Goal: Find specific page/section: Find specific page/section

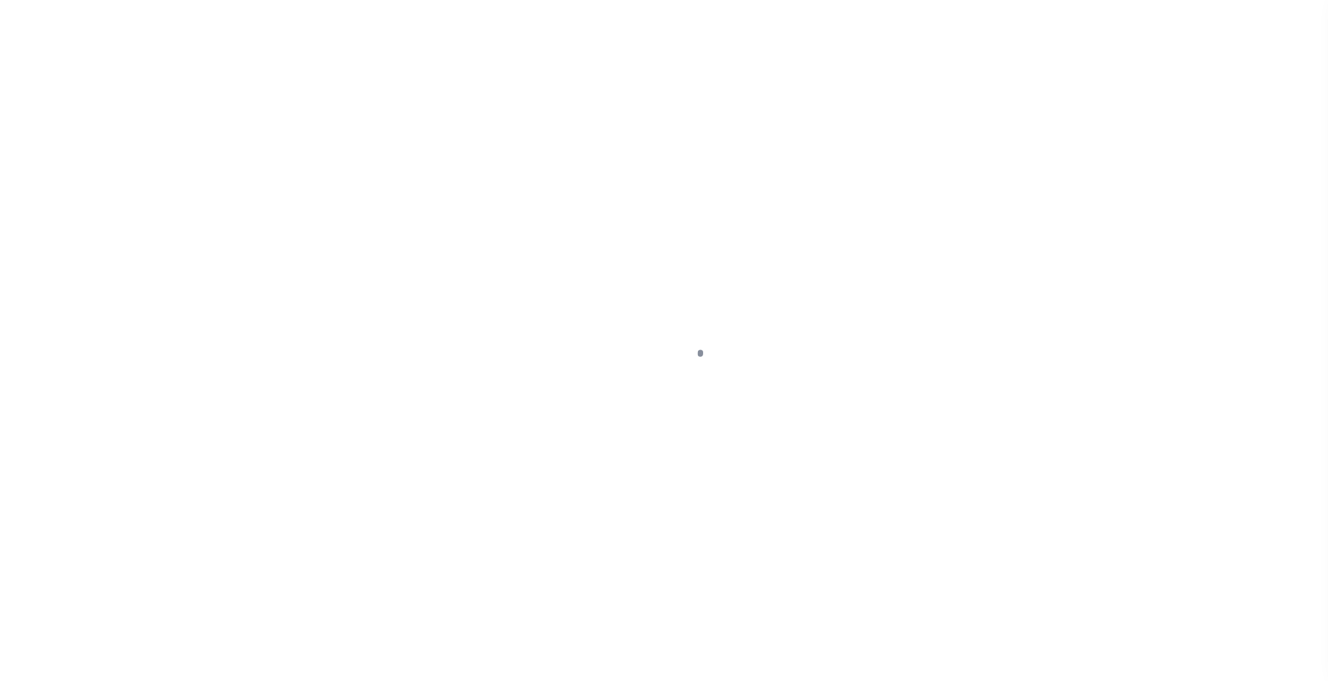
select select
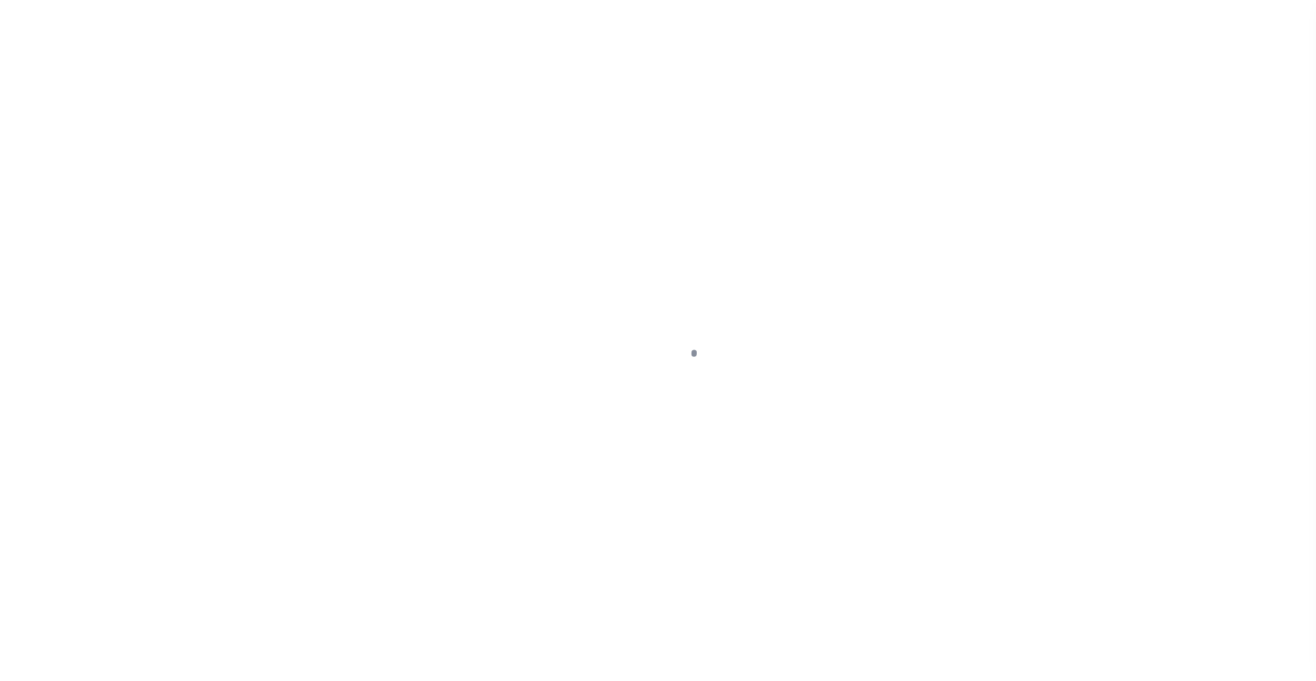
scroll to position [45, 0]
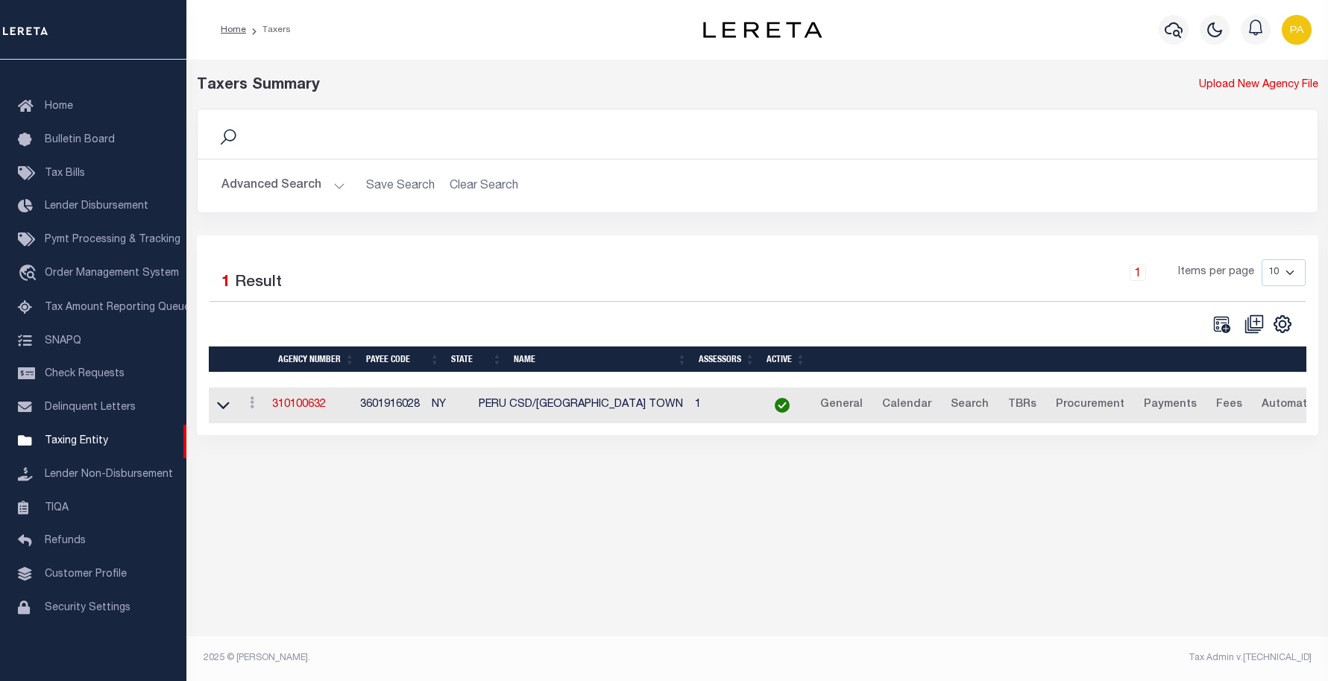
click at [273, 190] on button "Advanced Search" at bounding box center [283, 185] width 124 height 29
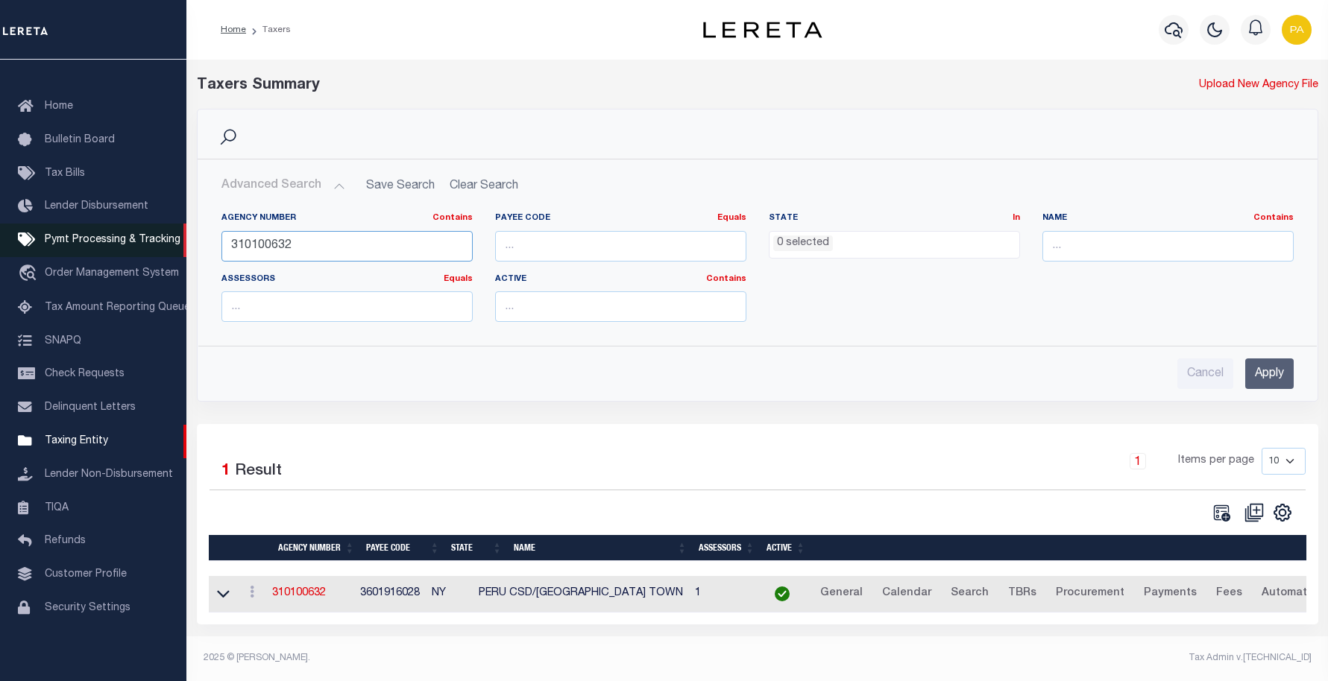
drag, startPoint x: 323, startPoint y: 253, endPoint x: 158, endPoint y: 249, distance: 164.8
click at [158, 249] on div "Home Taxers Profile" at bounding box center [664, 336] width 1328 height 673
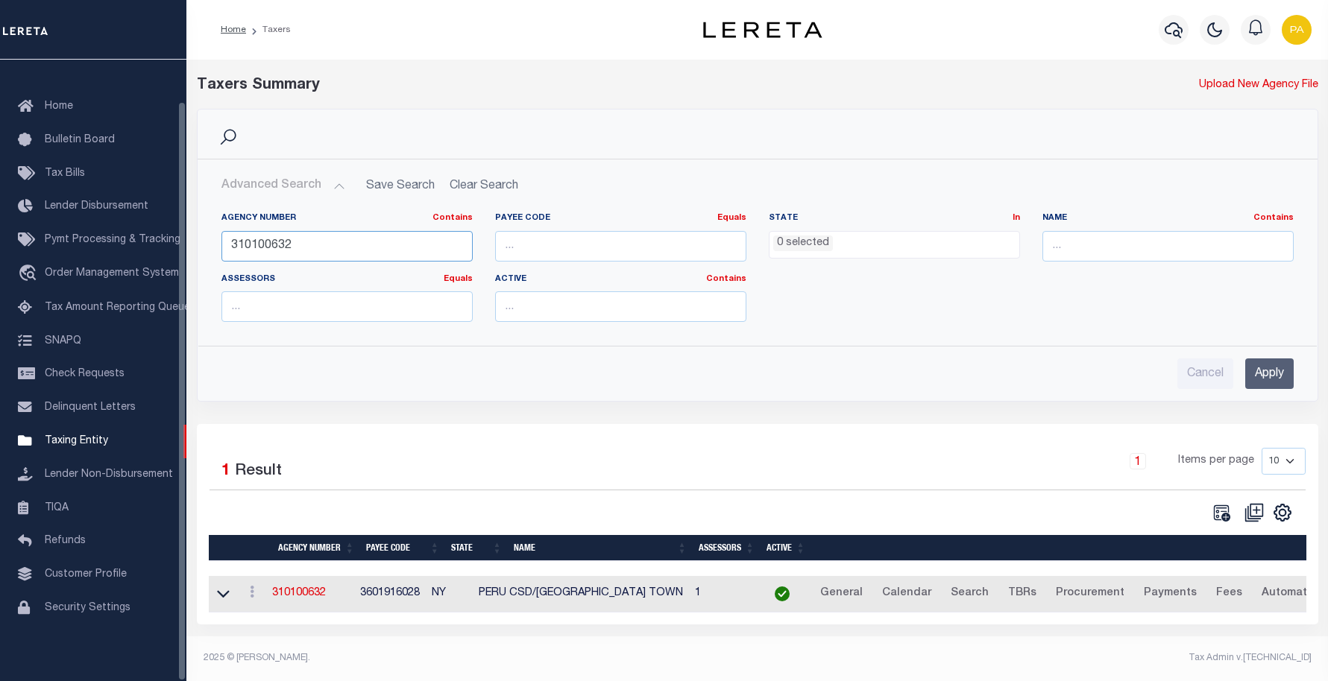
paste input "530405"
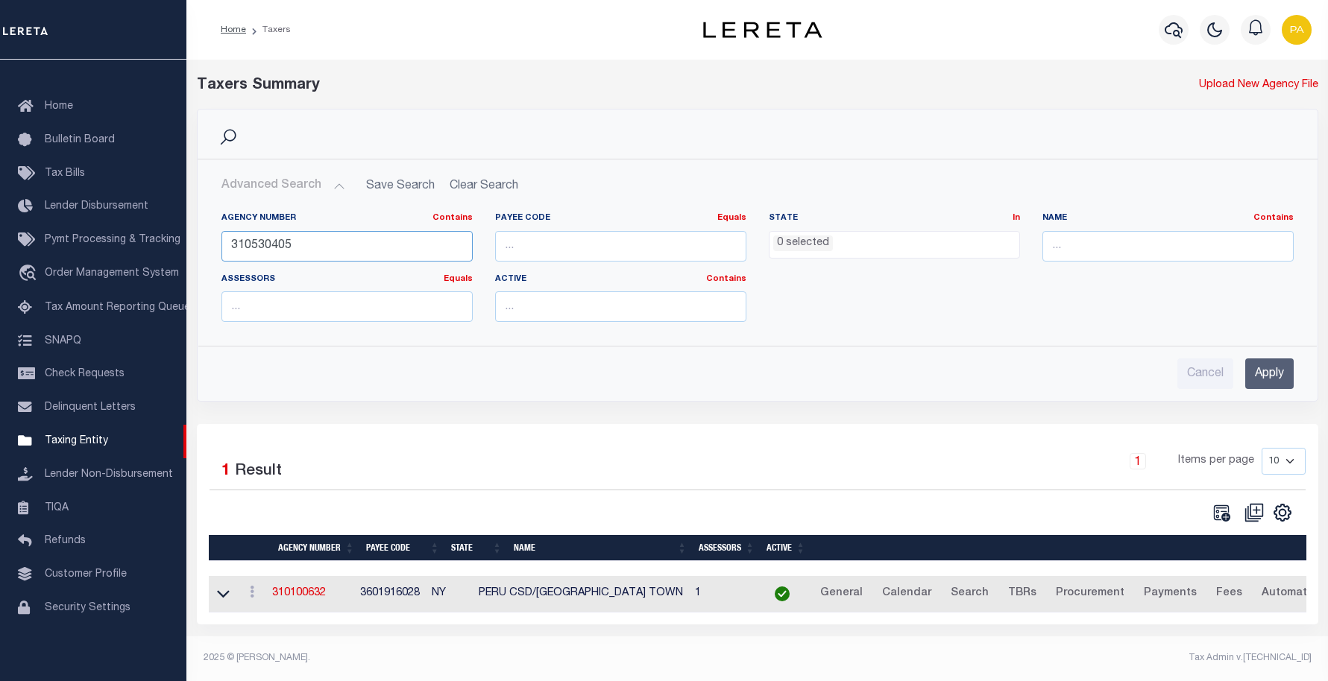
type input "310530405"
click at [1273, 376] on input "Apply" at bounding box center [1269, 374] width 48 height 31
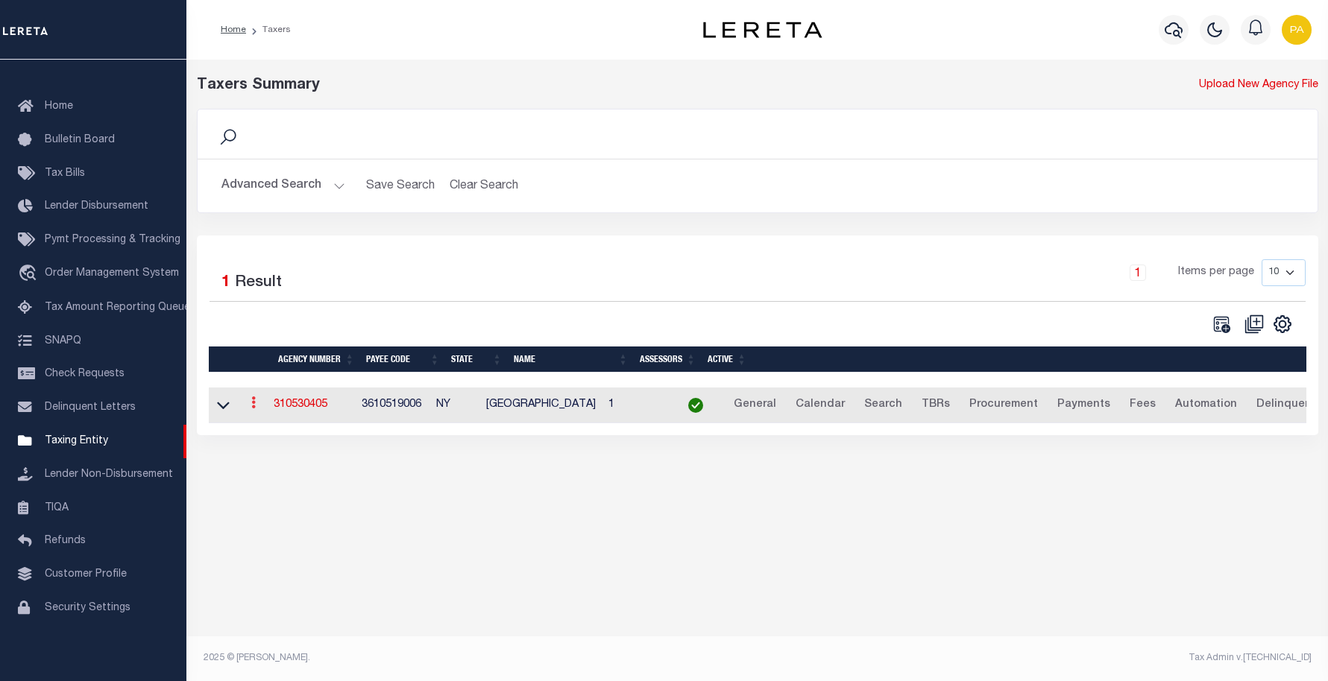
click at [256, 408] on icon at bounding box center [253, 403] width 4 height 12
click at [443, 531] on div "Taxers Summary Upload New Agency File Search Advanced Search Save Search Clear …" at bounding box center [756, 366] width 1141 height 613
click at [221, 410] on icon at bounding box center [223, 406] width 13 height 7
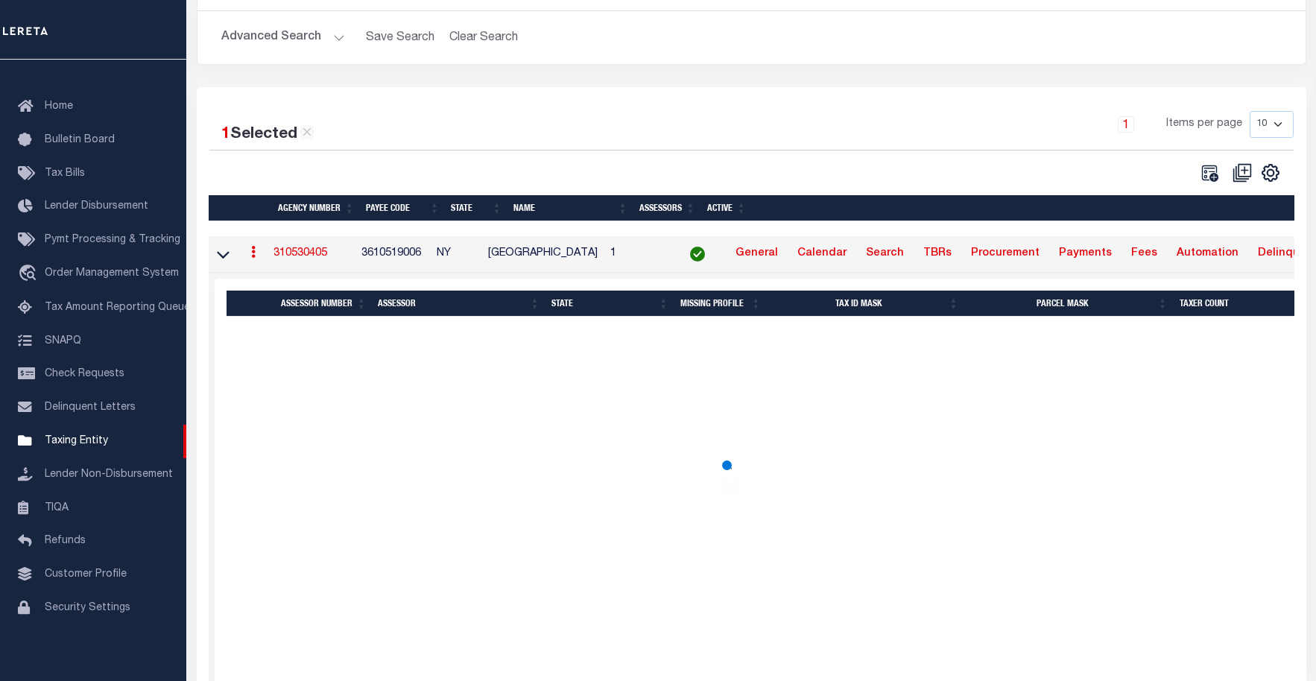
scroll to position [149, 0]
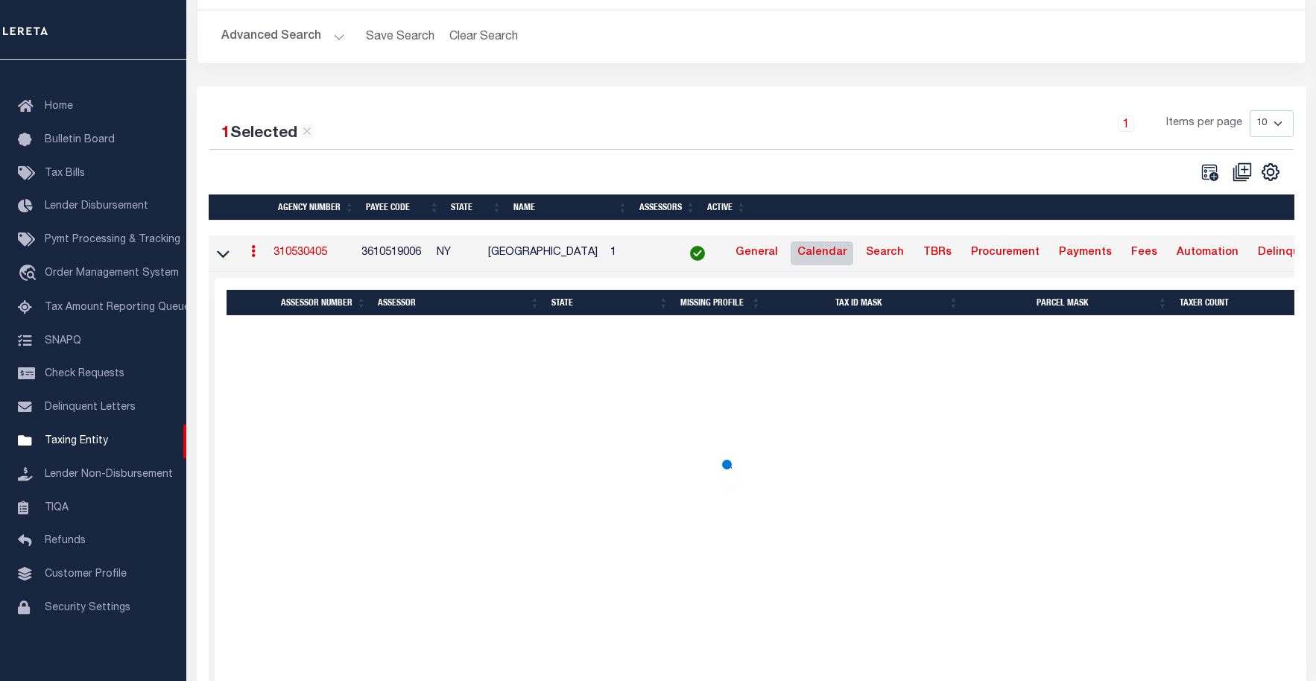
click at [851, 255] on link "Calendar" at bounding box center [822, 254] width 63 height 24
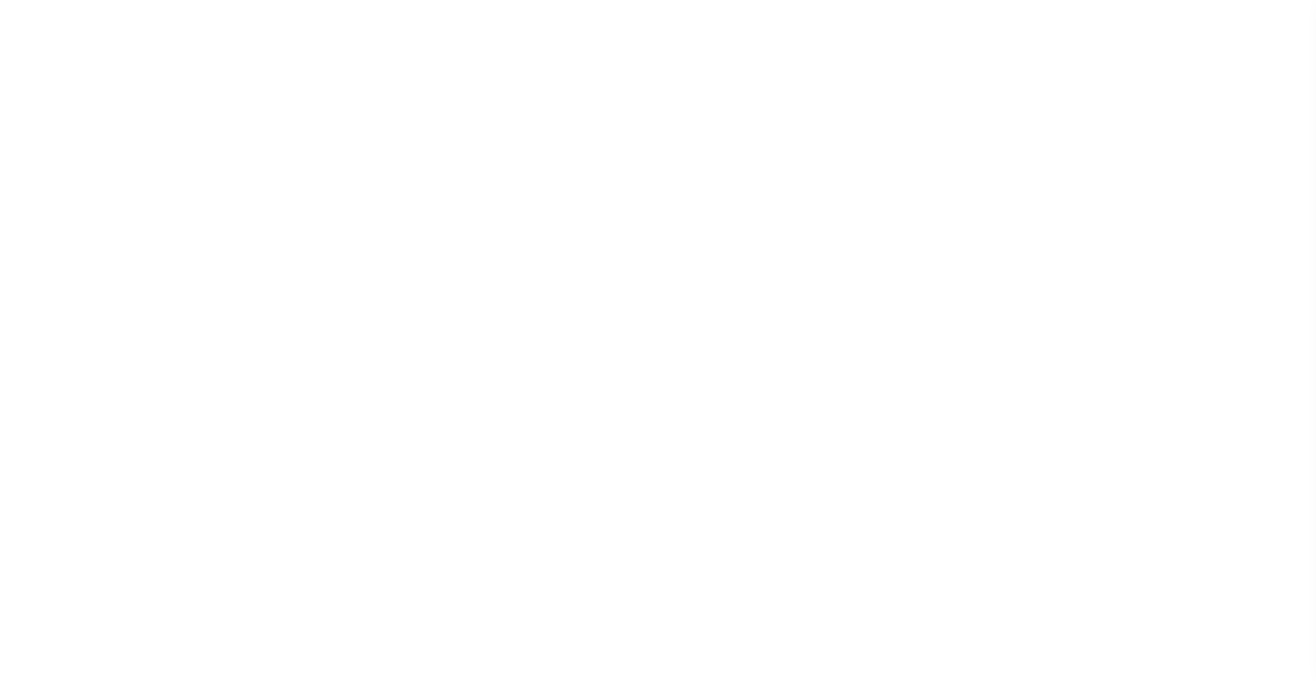
select select
checkbox input "false"
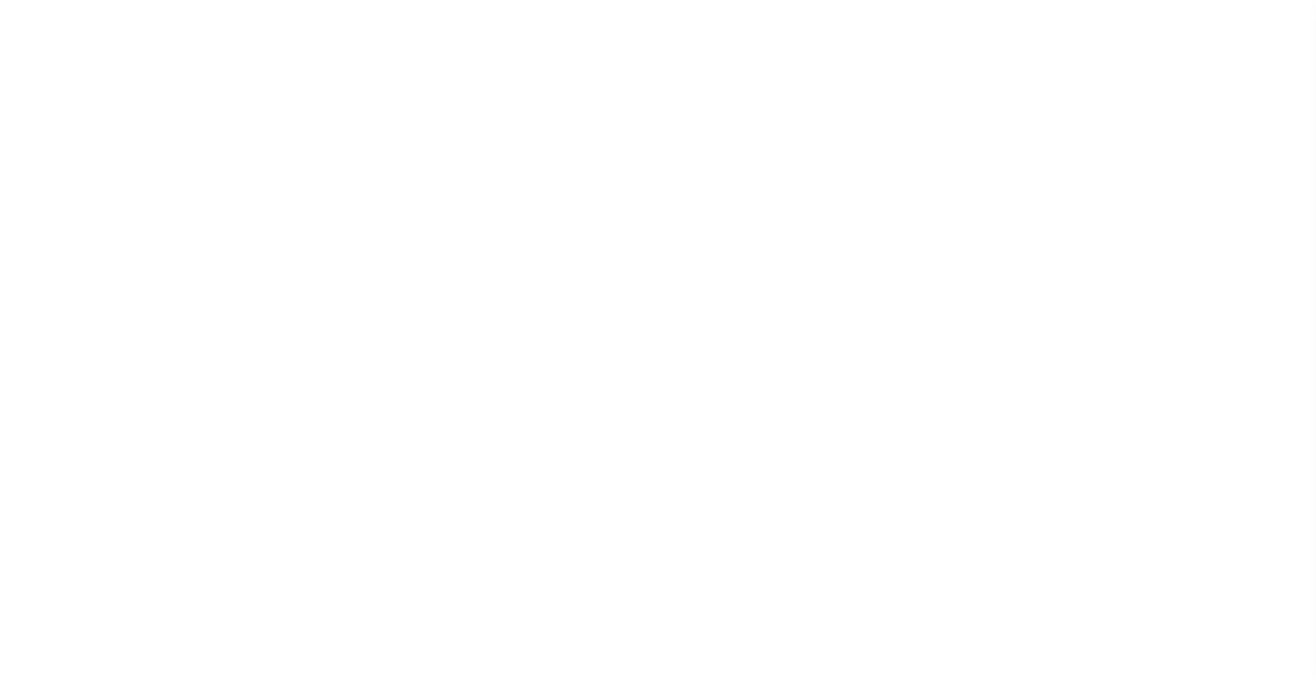
checkbox input "false"
type input "3610519006"
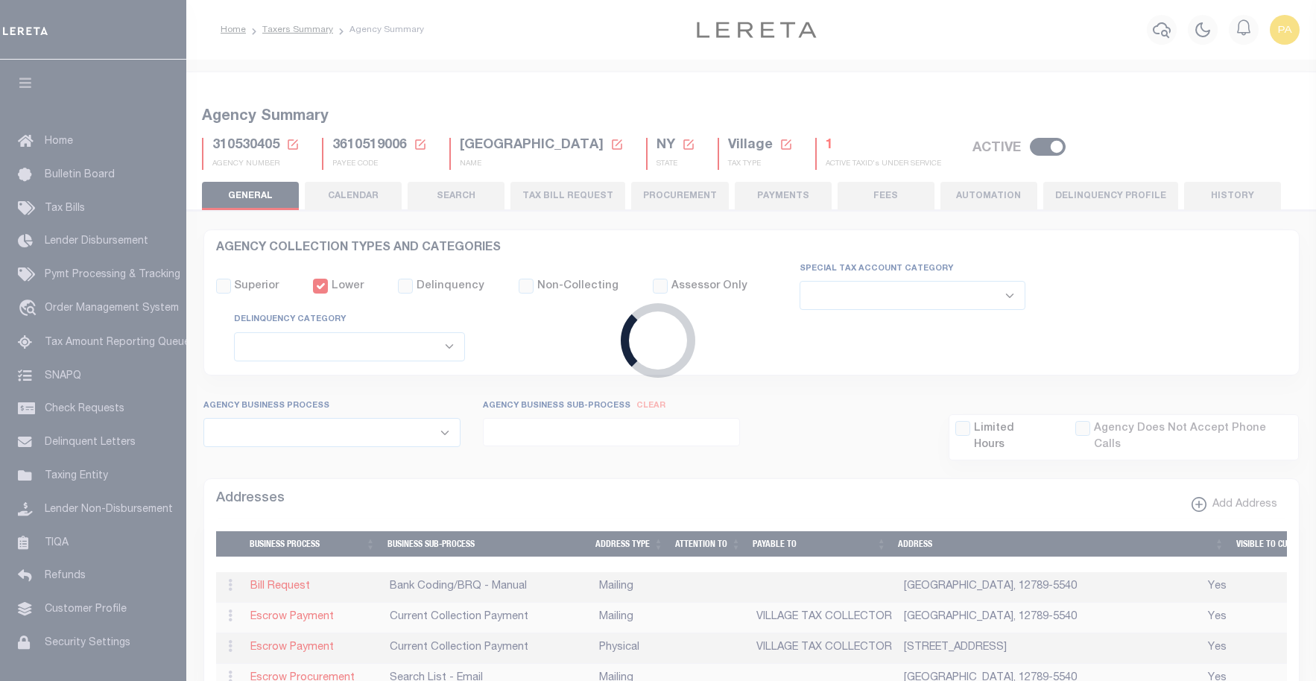
click at [1037, 36] on div "Loading..." at bounding box center [658, 340] width 1316 height 681
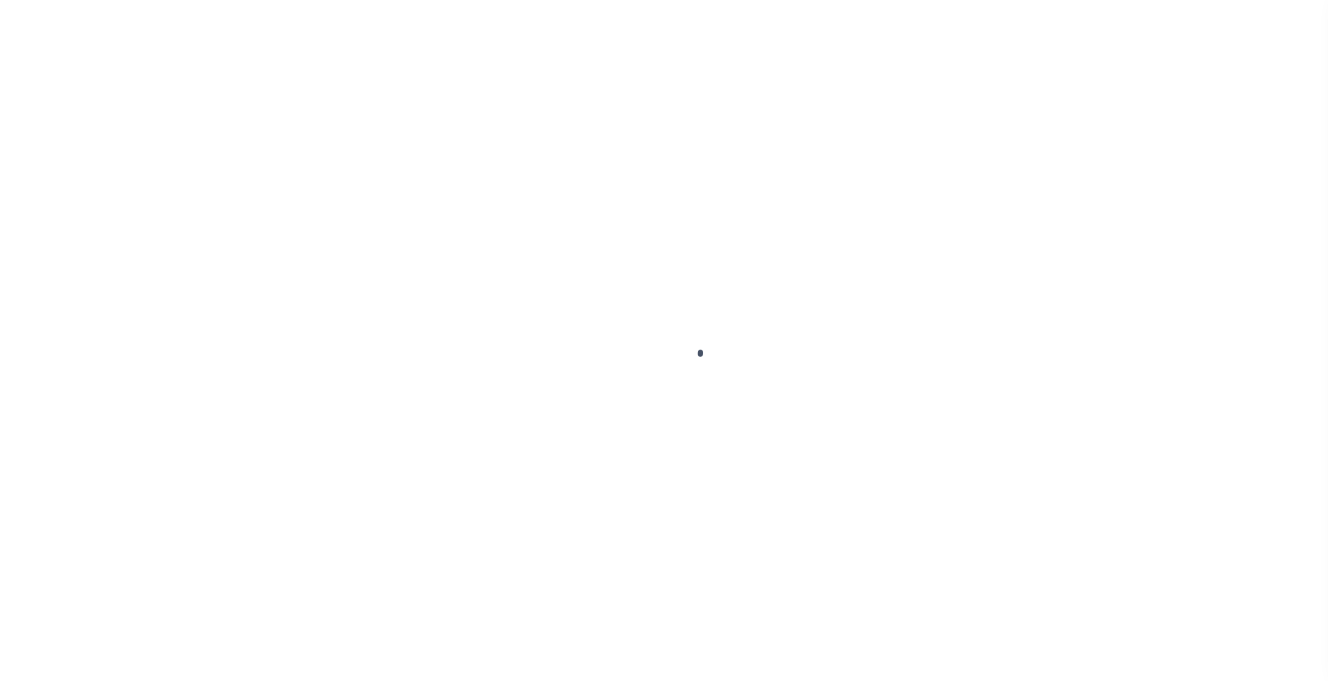
select select
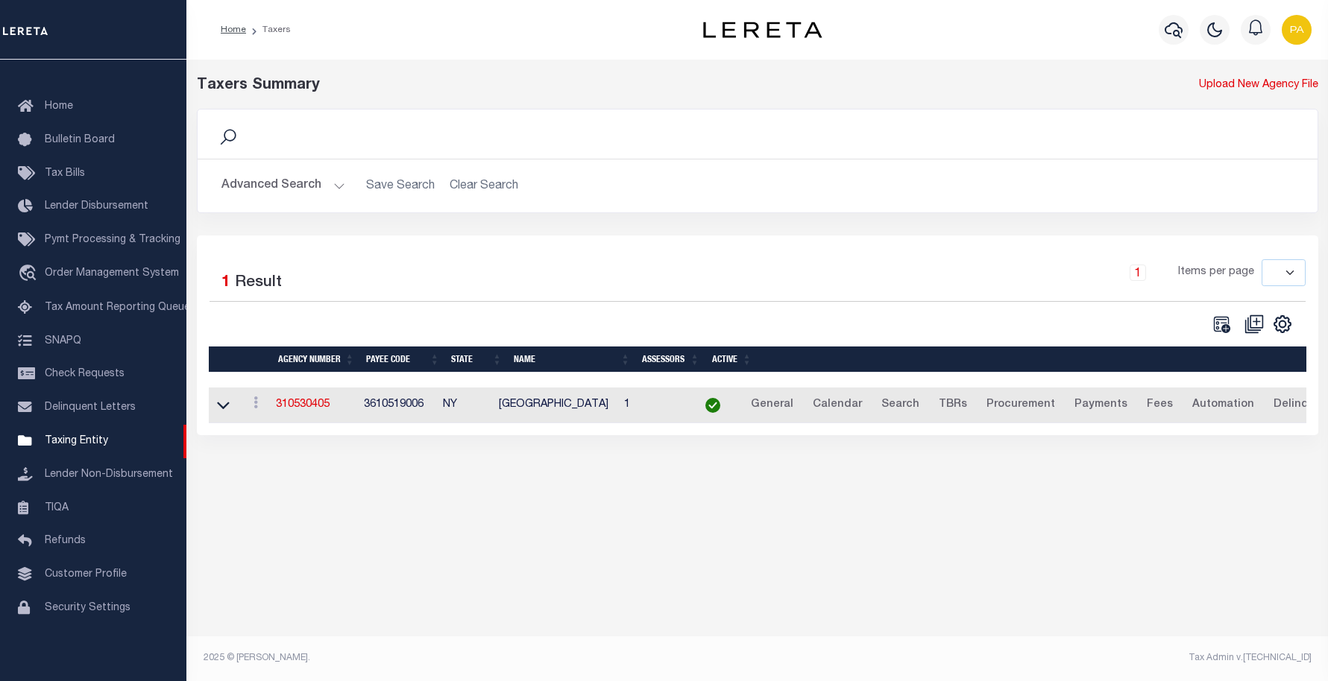
click at [305, 408] on link "310530405" at bounding box center [303, 405] width 54 height 10
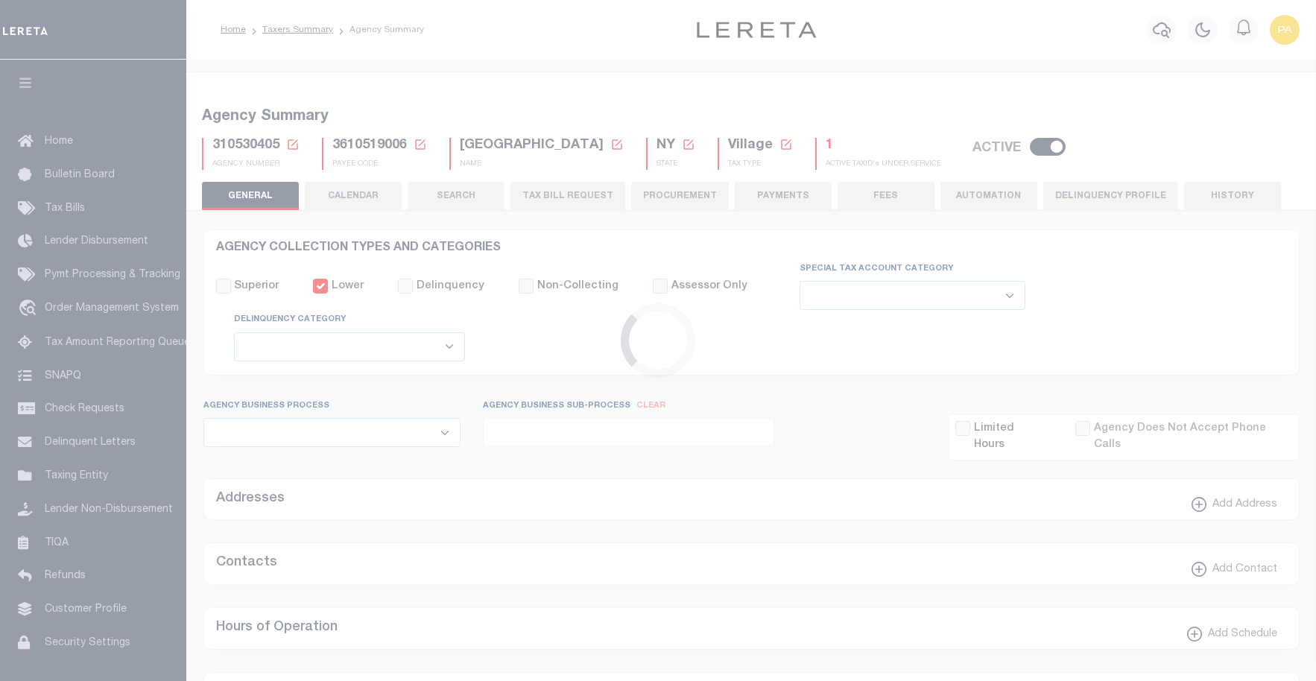
select select
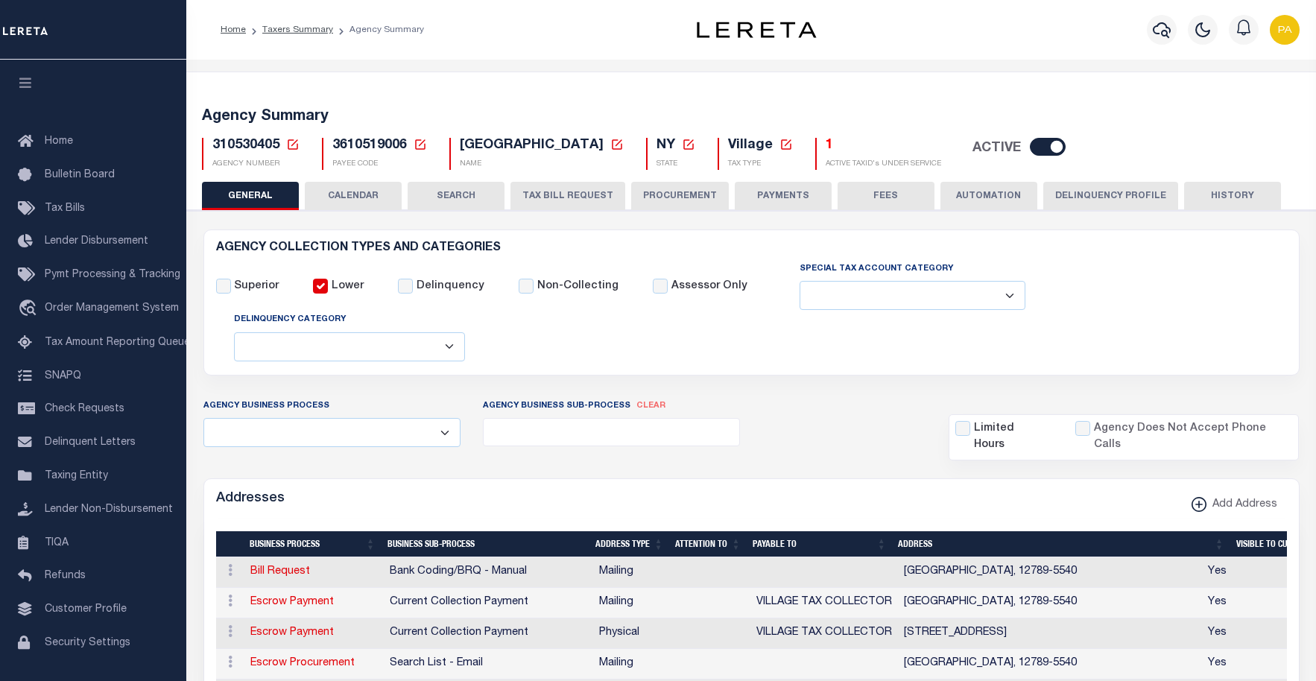
click at [349, 191] on button "CALENDAR" at bounding box center [353, 196] width 97 height 28
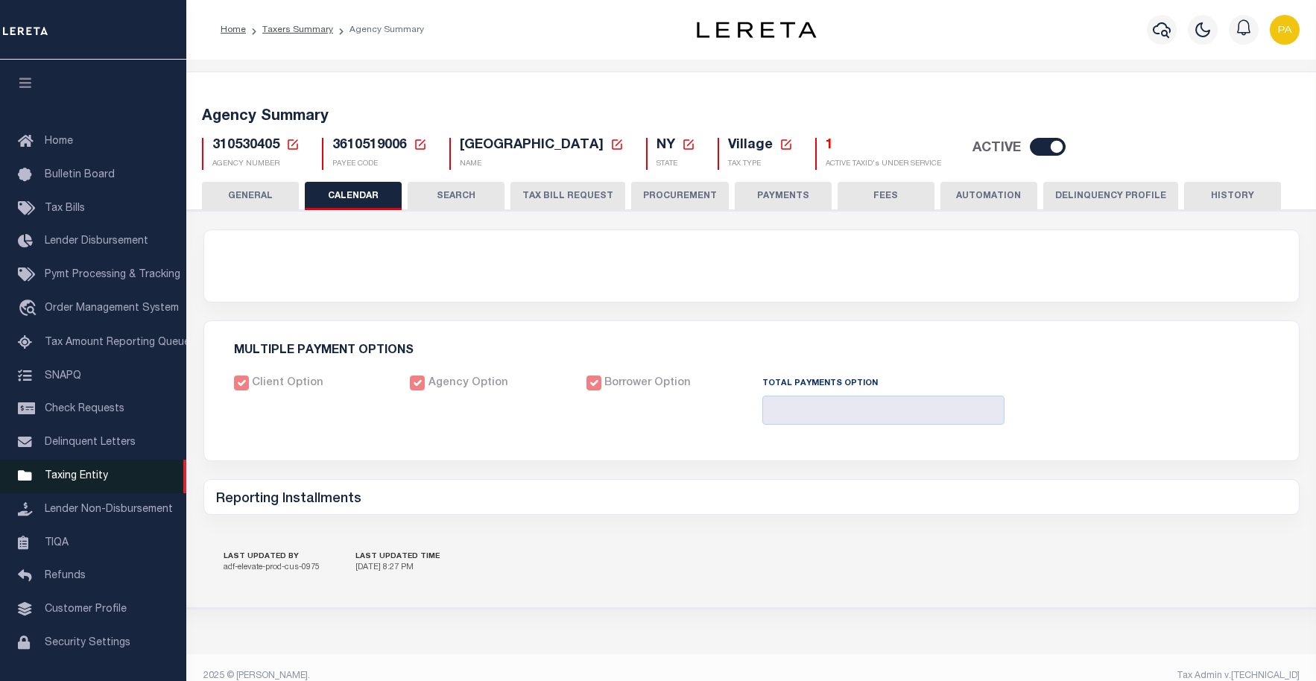
click at [75, 482] on span "Taxing Entity" at bounding box center [76, 476] width 63 height 10
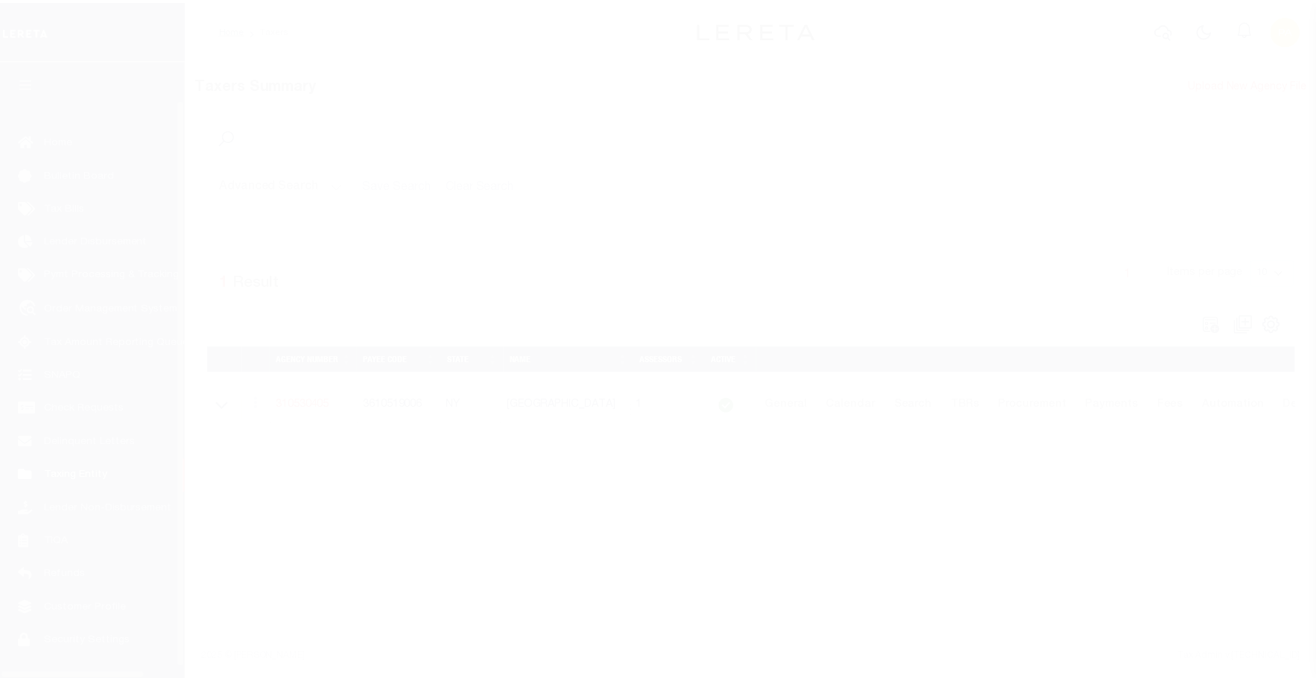
scroll to position [45, 0]
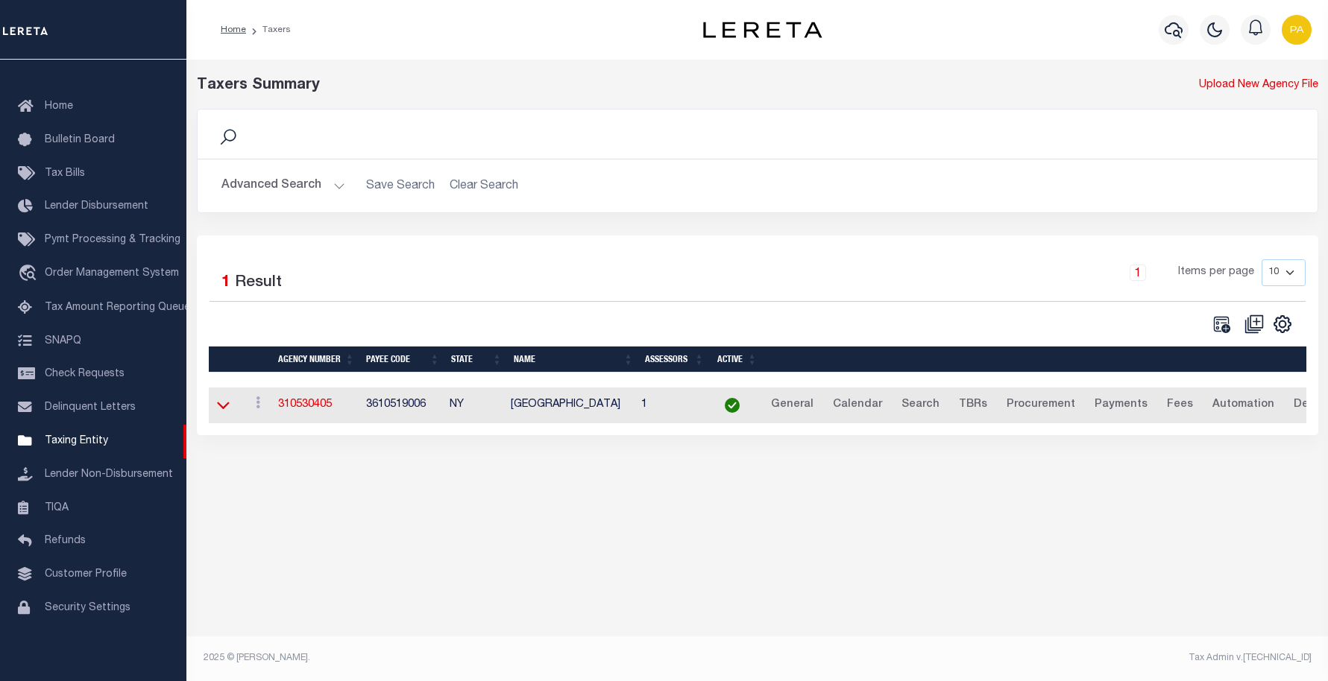
click at [221, 408] on icon at bounding box center [223, 405] width 13 height 16
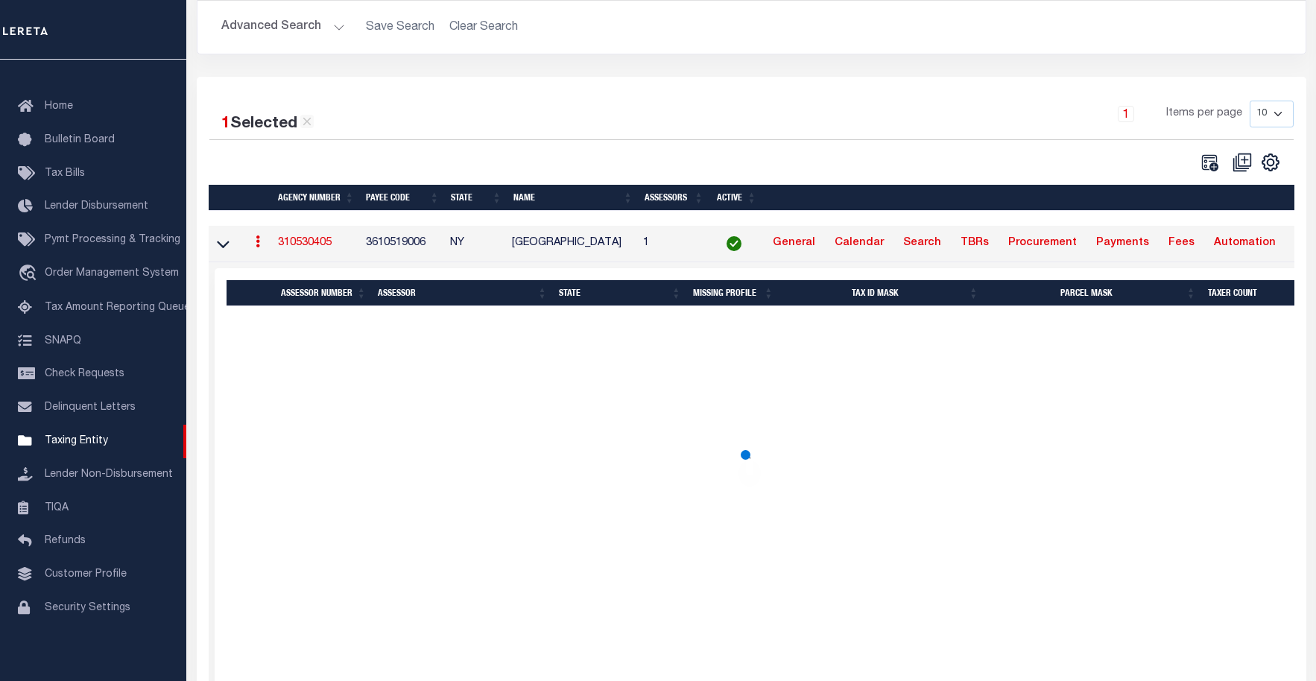
scroll to position [75, 0]
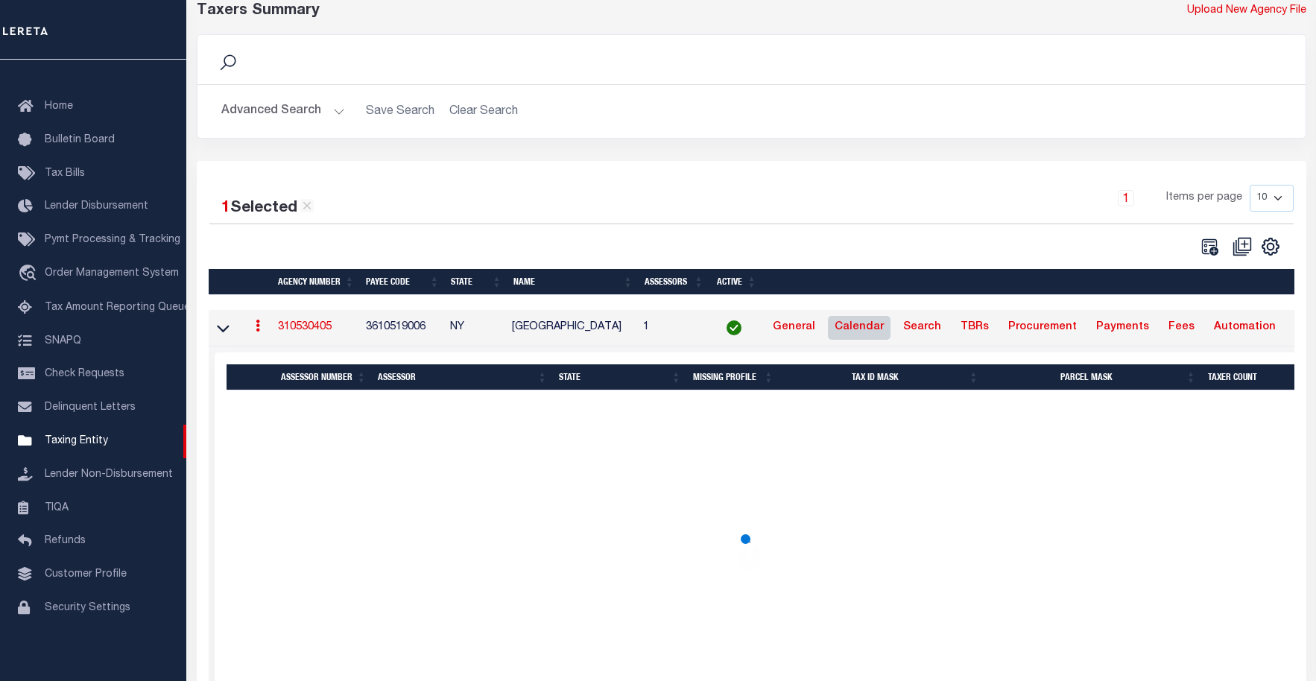
click at [880, 329] on link "Calendar" at bounding box center [859, 328] width 63 height 24
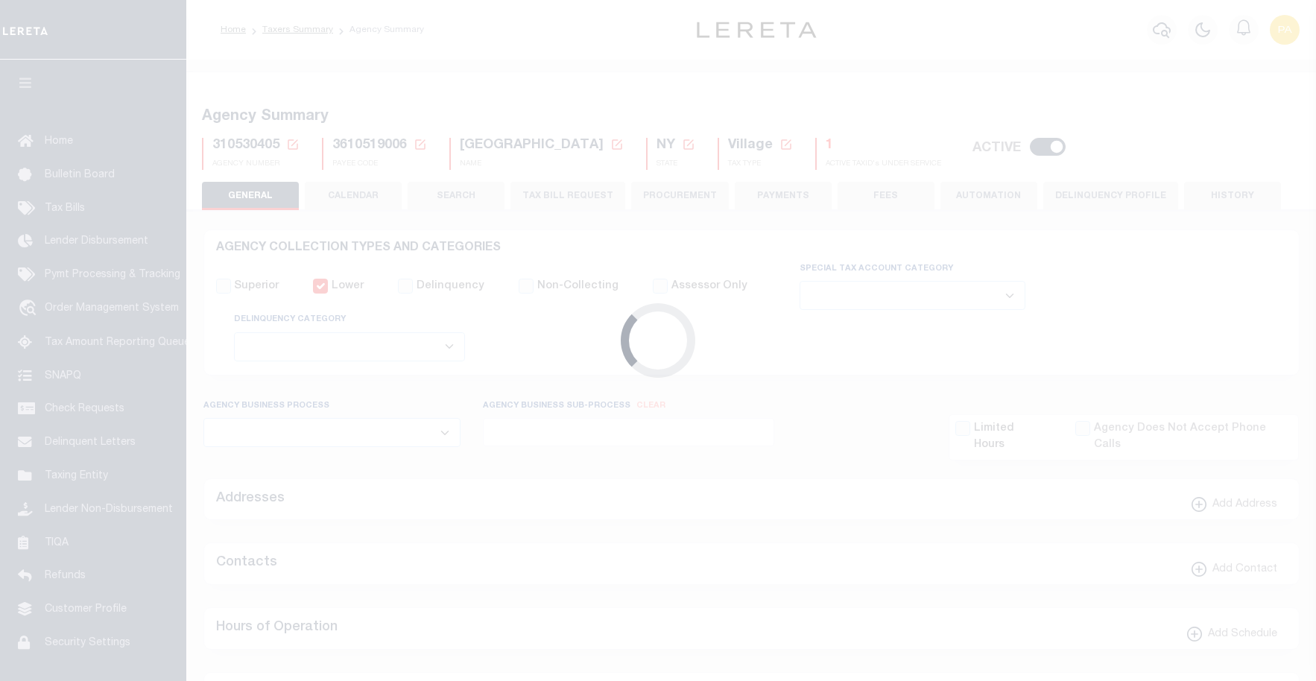
select select
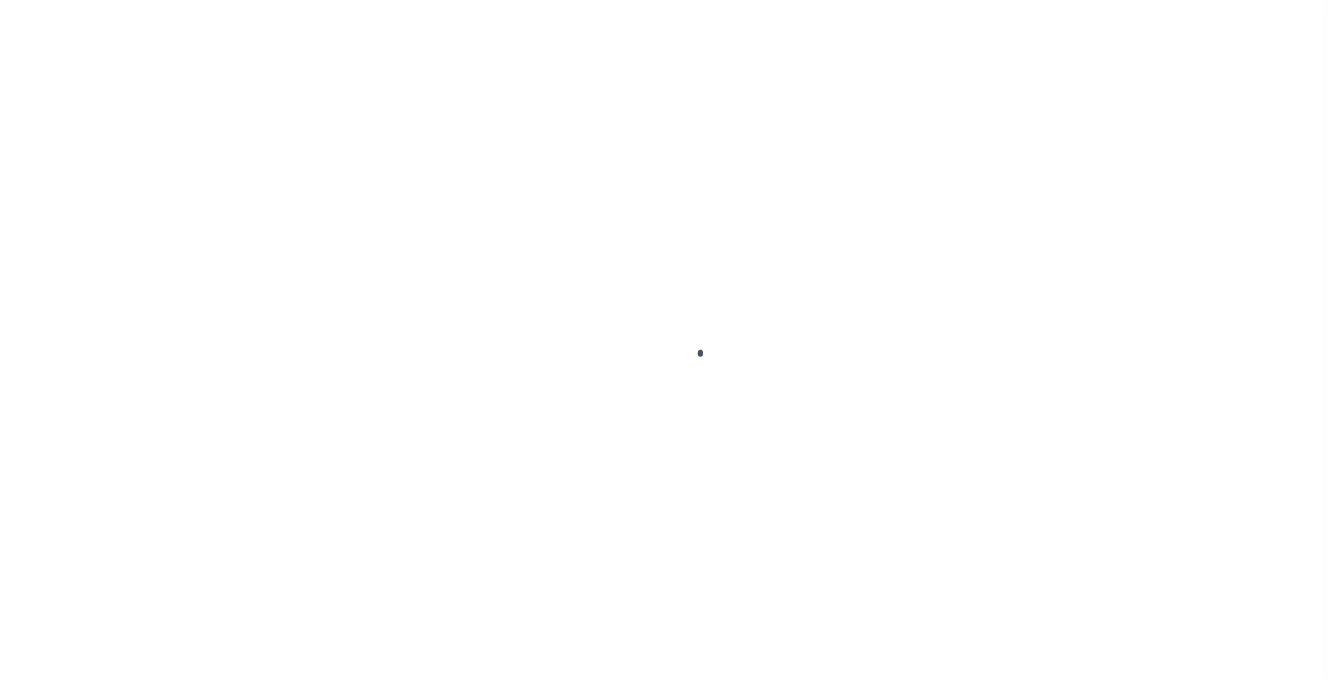
scroll to position [45, 0]
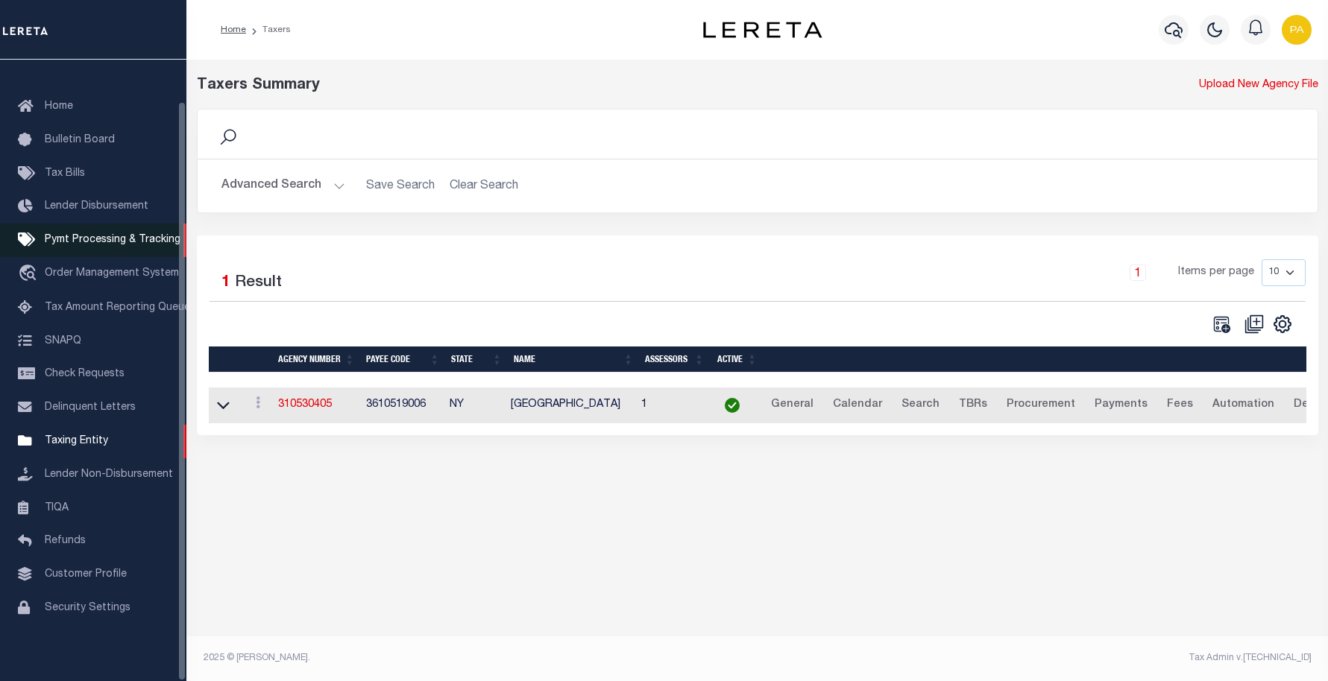
click at [92, 238] on span "Pymt Processing & Tracking" at bounding box center [113, 240] width 136 height 10
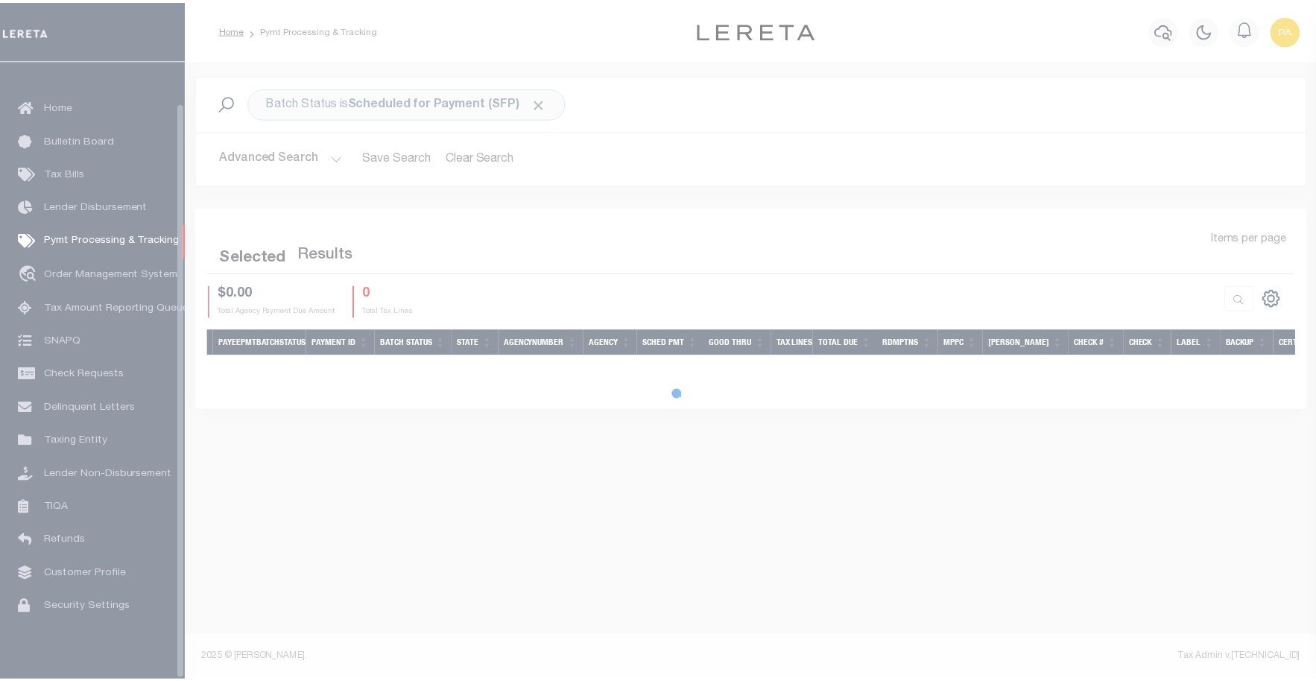
scroll to position [45, 0]
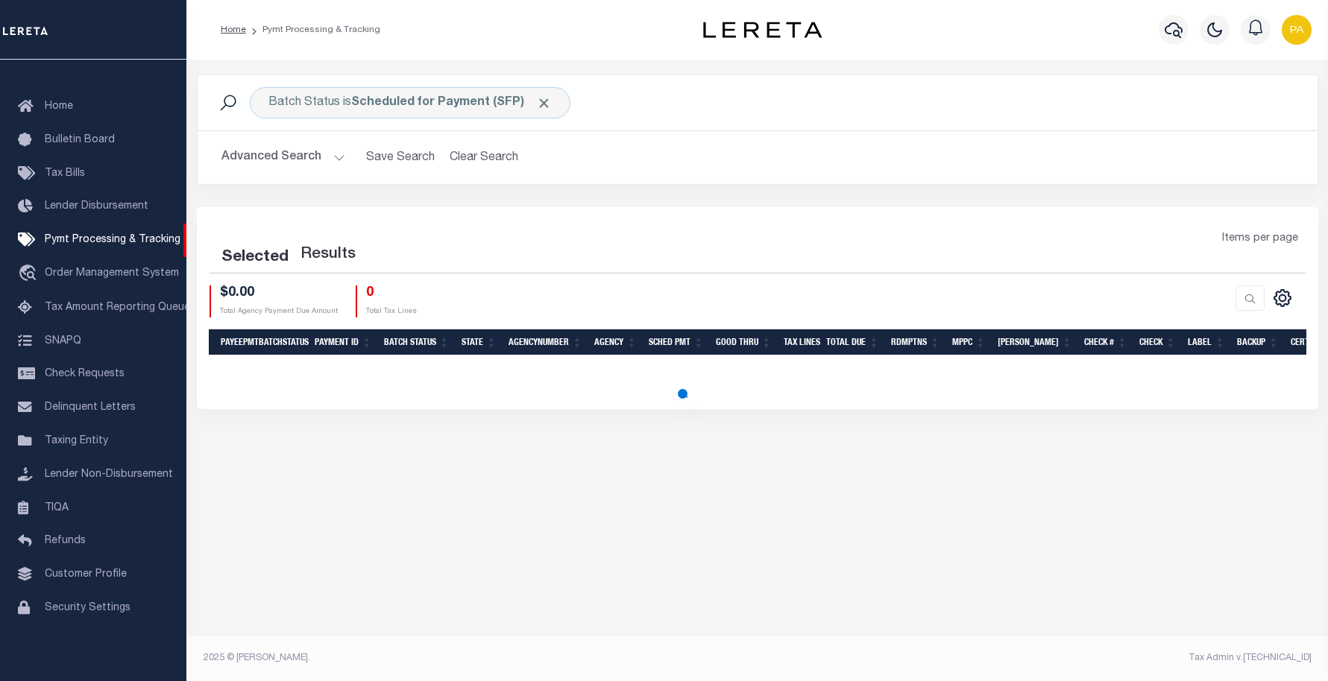
click at [335, 157] on button "Advanced Search" at bounding box center [283, 157] width 124 height 29
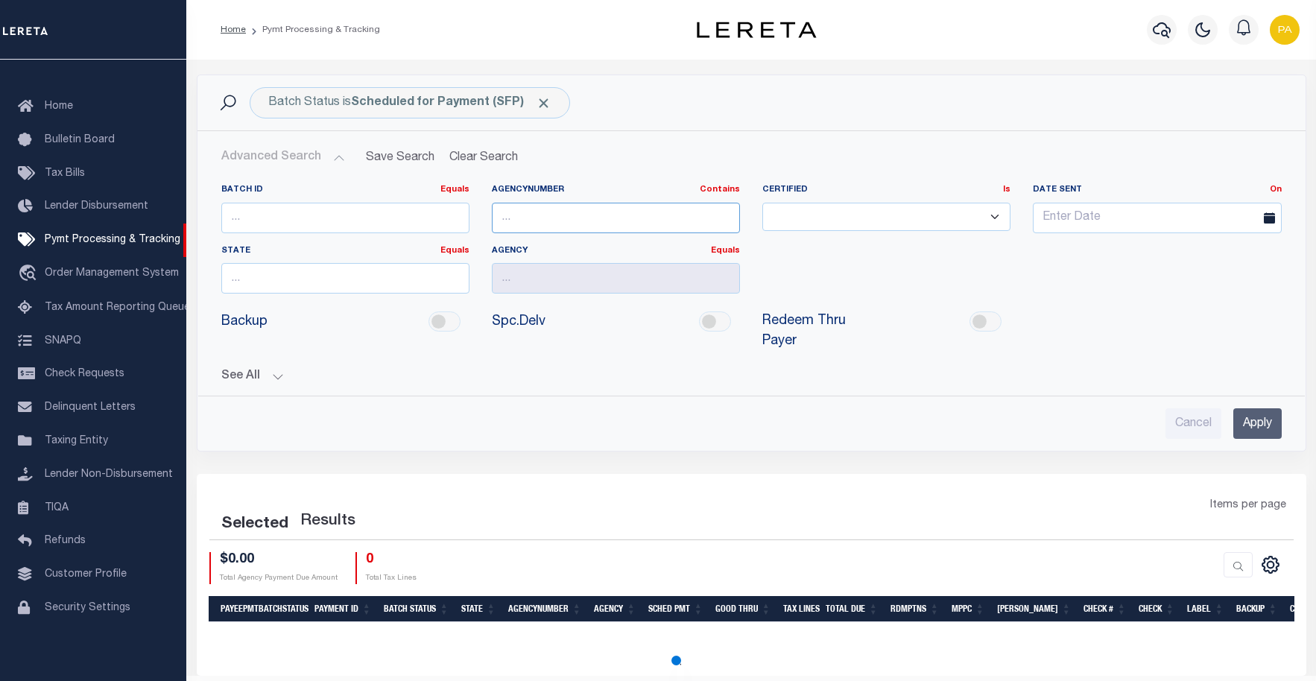
click at [545, 216] on input "text" at bounding box center [616, 218] width 248 height 31
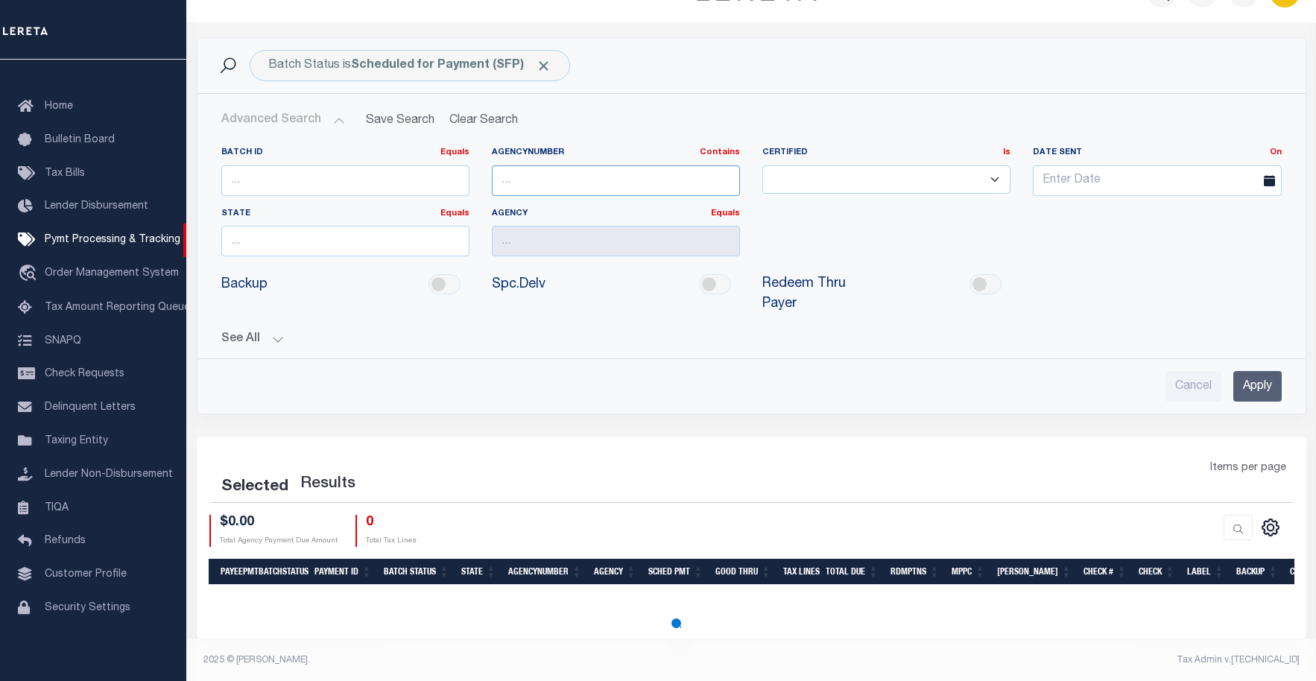
scroll to position [40, 0]
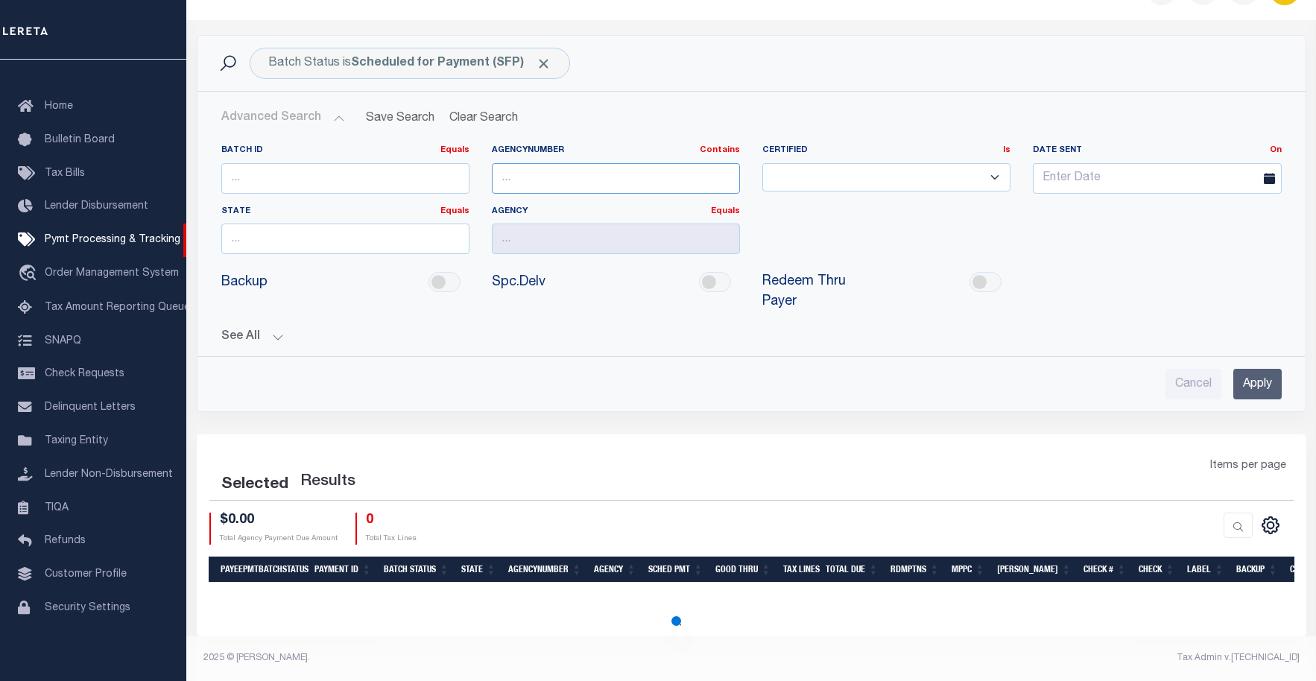
click at [620, 182] on input "text" at bounding box center [616, 178] width 248 height 31
paste input "310530405"
type input "310530405"
click at [1027, 262] on div "Batch ID Equals Equals Is Not Equal To Is Greater Than Is Less Than AgencyNumbe…" at bounding box center [751, 205] width 1083 height 121
click at [1261, 386] on input "Apply" at bounding box center [1258, 384] width 48 height 31
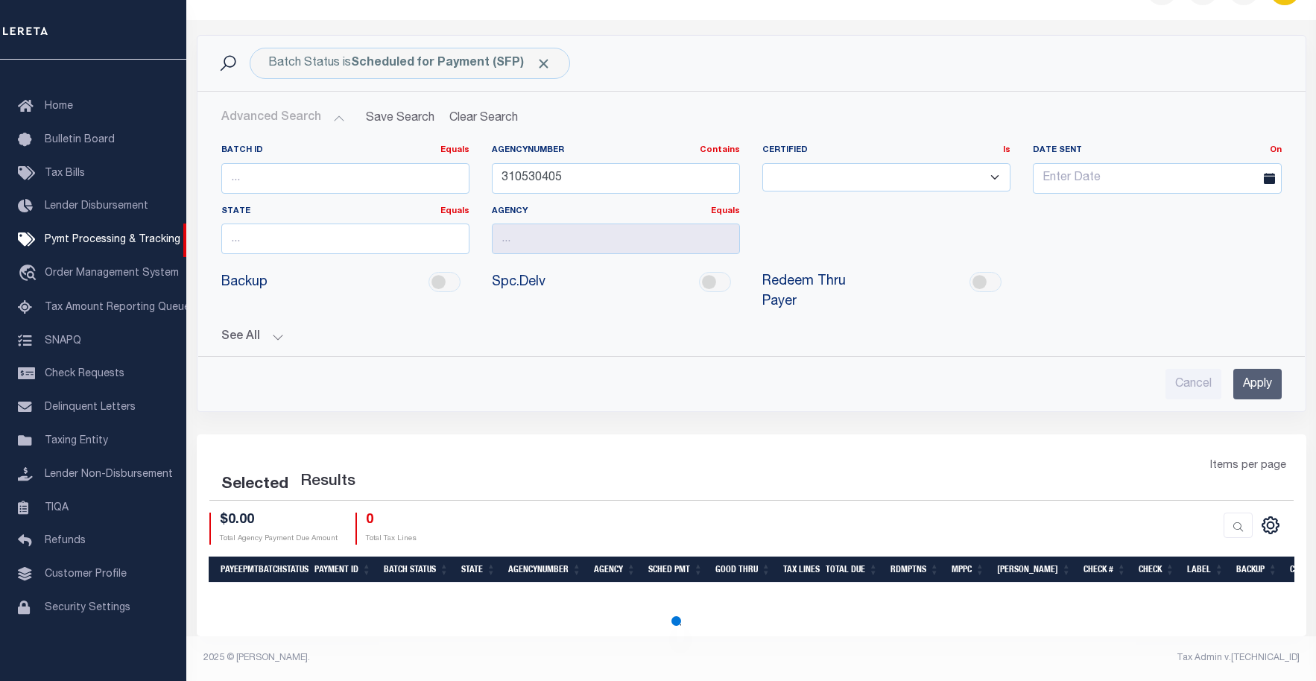
click at [1260, 381] on input "Apply" at bounding box center [1258, 384] width 48 height 31
